Goal: Information Seeking & Learning: Learn about a topic

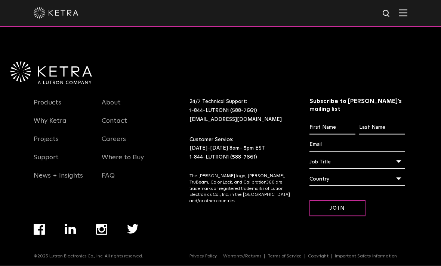
scroll to position [1430, 0]
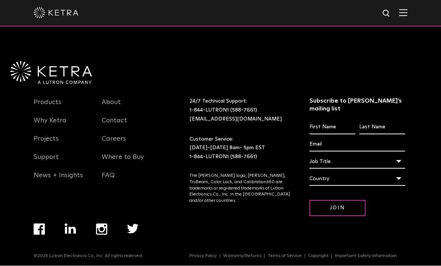
click at [51, 116] on link "Products" at bounding box center [48, 107] width 28 height 17
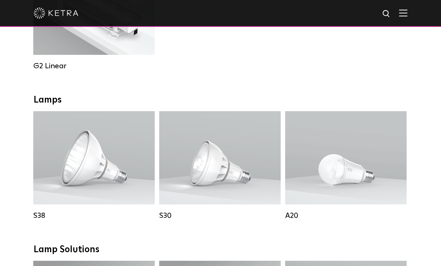
scroll to position [473, 0]
click at [136, 176] on p "Lumen Output: 1100 Colors: White / Black Base Type: E26 Edison Base / GU24 Beam…" at bounding box center [94, 158] width 92 height 56
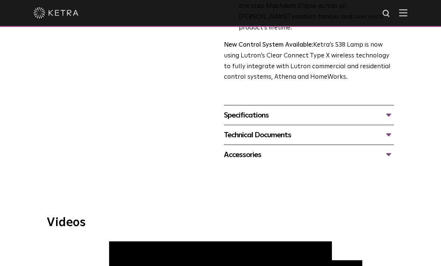
scroll to position [275, 0]
click at [378, 149] on div "Accessories" at bounding box center [309, 155] width 170 height 12
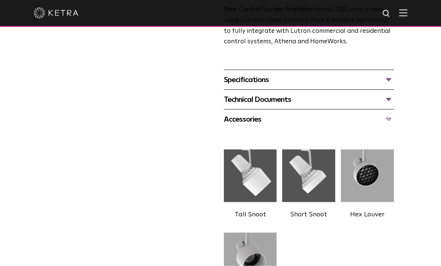
scroll to position [311, 0]
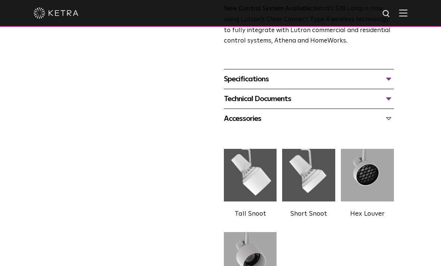
click at [353, 93] on div "Technical Documents" at bounding box center [309, 99] width 170 height 12
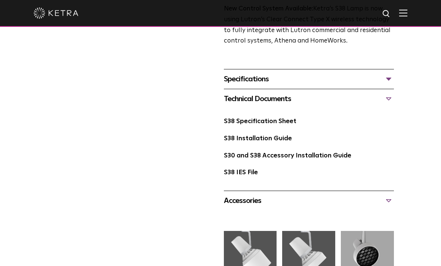
click at [271, 118] on link "S38 Specification Sheet" at bounding box center [260, 121] width 72 height 6
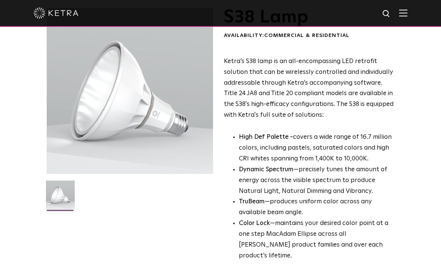
scroll to position [0, 0]
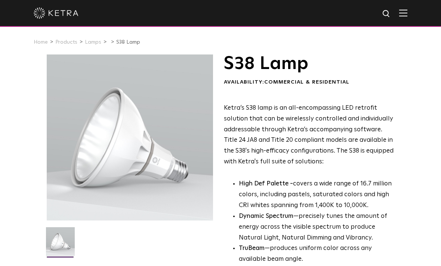
click at [49, 13] on img at bounding box center [56, 12] width 45 height 11
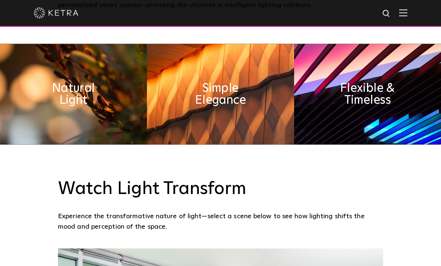
scroll to position [344, 0]
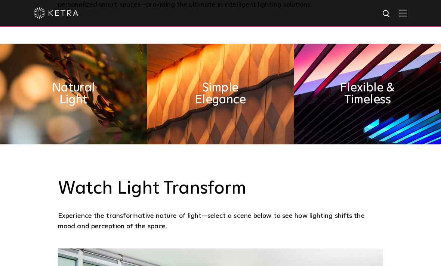
click at [48, 106] on img at bounding box center [73, 94] width 147 height 101
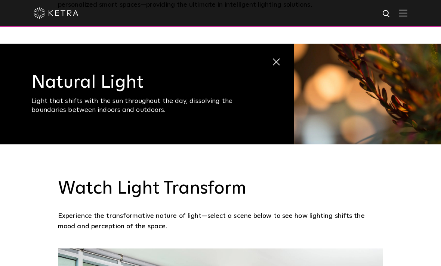
click at [53, 115] on div "Light that shifts with the sun throughout the day, dissolving the boundaries be…" at bounding box center [146, 106] width 231 height 18
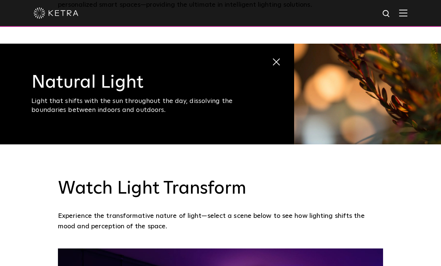
click at [113, 92] on h3 "Natural Light" at bounding box center [146, 83] width 231 height 18
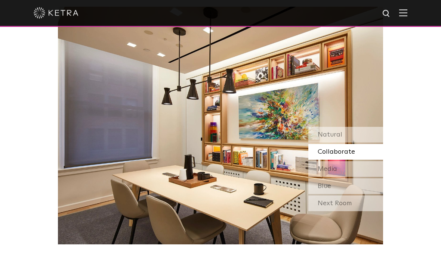
scroll to position [586, 0]
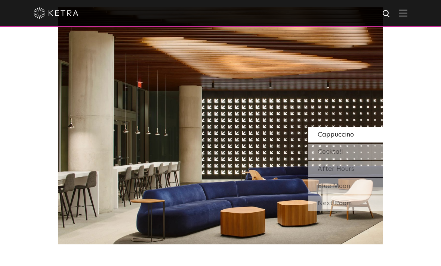
click at [340, 155] on span "Cocktail" at bounding box center [330, 152] width 25 height 7
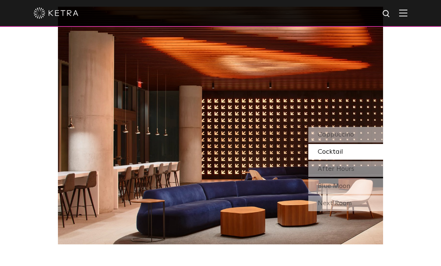
click at [352, 173] on span "After Hours" at bounding box center [336, 169] width 37 height 7
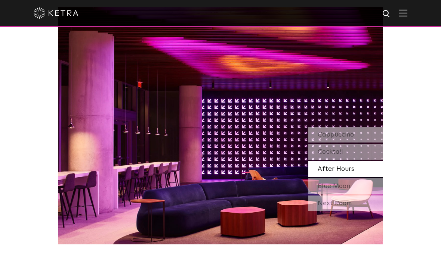
click at [355, 194] on div "Blue Moon" at bounding box center [345, 187] width 75 height 16
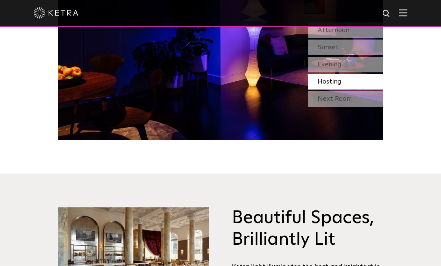
scroll to position [690, 0]
click at [343, 107] on div "Next Room" at bounding box center [345, 99] width 75 height 16
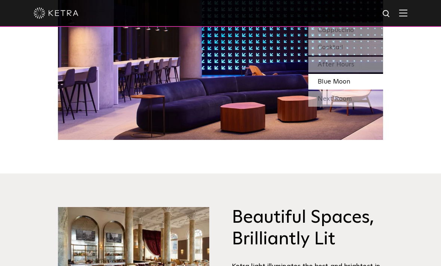
click at [342, 107] on div "Next Room" at bounding box center [345, 99] width 75 height 16
click at [340, 107] on div "Next Room" at bounding box center [345, 99] width 75 height 16
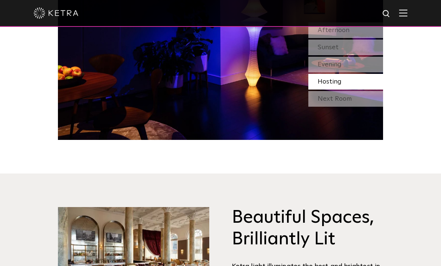
click at [341, 107] on div "Next Room" at bounding box center [345, 99] width 75 height 16
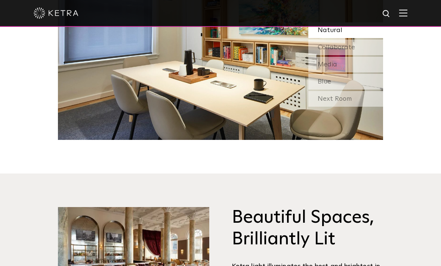
click at [340, 107] on div "Next Room" at bounding box center [345, 99] width 75 height 16
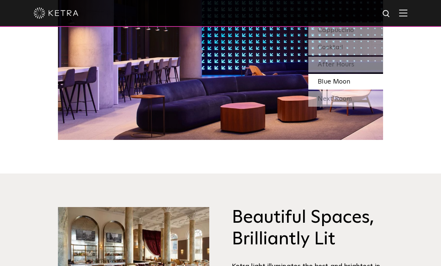
click at [336, 107] on div "Next Room" at bounding box center [345, 99] width 75 height 16
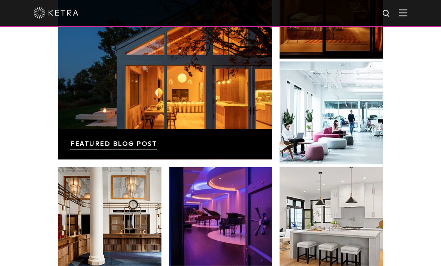
scroll to position [1145, 0]
click at [134, 160] on link at bounding box center [165, 58] width 214 height 204
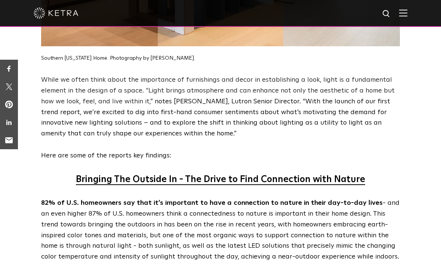
scroll to position [583, 0]
